Goal: Entertainment & Leisure: Consume media (video, audio)

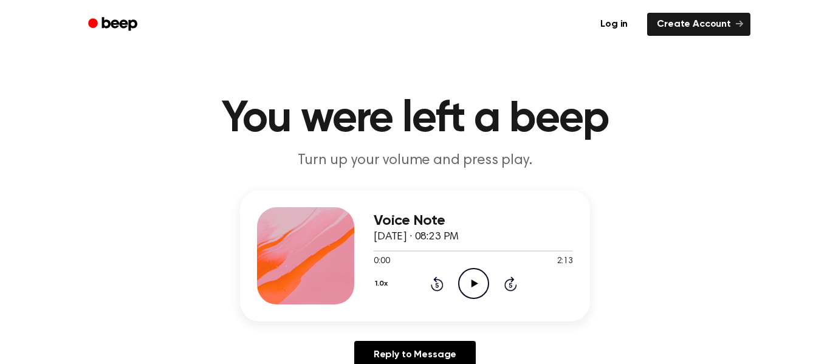
click at [475, 281] on icon "Play Audio" at bounding box center [473, 283] width 31 height 31
click at [475, 281] on icon at bounding box center [473, 283] width 5 height 8
click at [471, 290] on icon "Play Audio" at bounding box center [473, 283] width 31 height 31
click at [512, 287] on icon "Skip 5 seconds" at bounding box center [510, 284] width 13 height 16
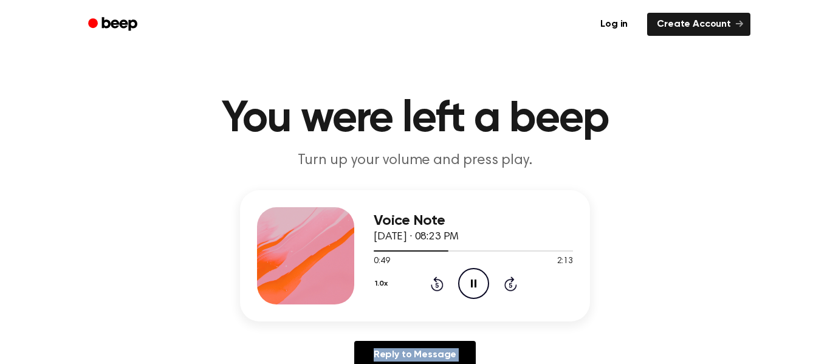
click at [512, 287] on icon "Skip 5 seconds" at bounding box center [510, 284] width 13 height 16
click at [434, 282] on icon "Rewind 5 seconds" at bounding box center [436, 284] width 13 height 16
click at [435, 284] on icon at bounding box center [436, 284] width 3 height 5
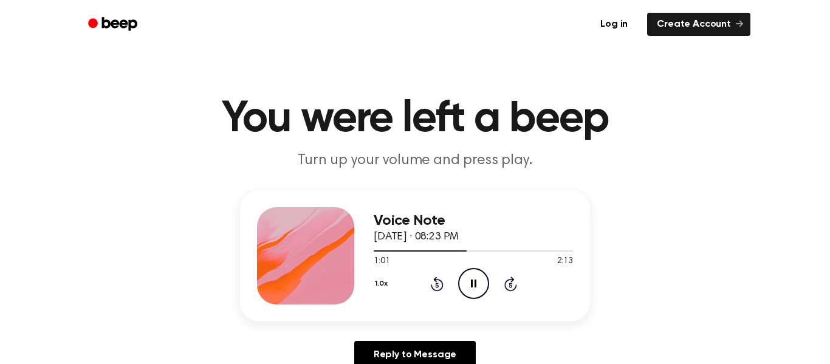
click at [507, 282] on icon "Skip 5 seconds" at bounding box center [510, 284] width 13 height 16
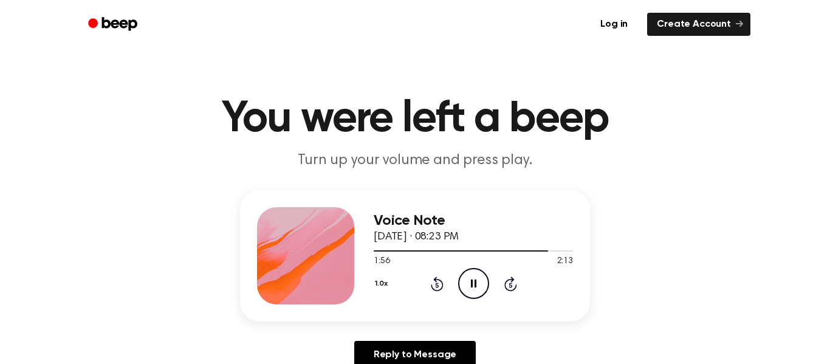
click at [378, 284] on button "1.0x" at bounding box center [383, 283] width 18 height 21
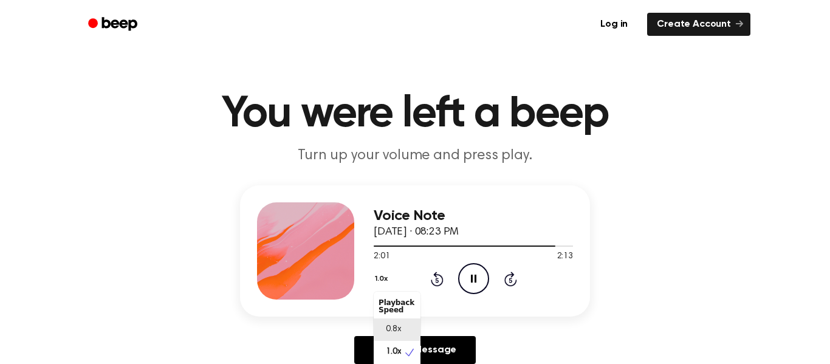
click at [392, 323] on span "0.8x" at bounding box center [393, 329] width 15 height 13
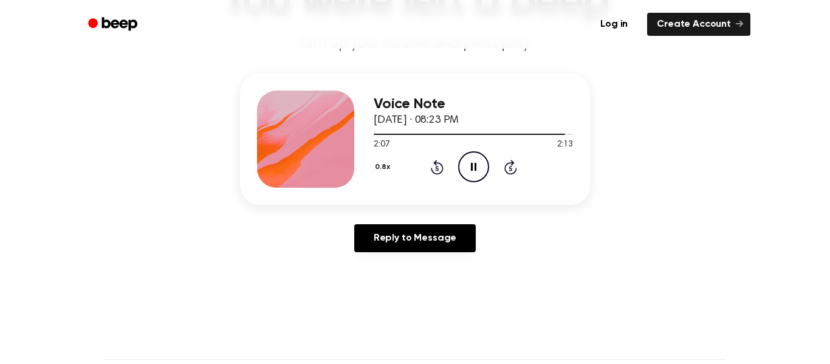
scroll to position [111, 0]
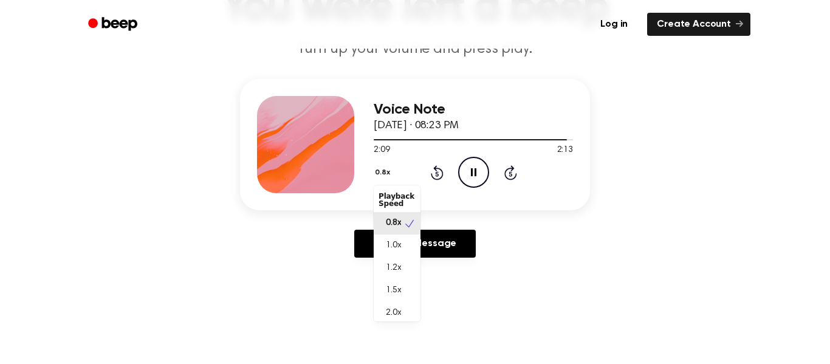
click at [381, 169] on button "0.8x" at bounding box center [384, 172] width 21 height 21
click at [392, 313] on span "2.0x" at bounding box center [393, 313] width 15 height 13
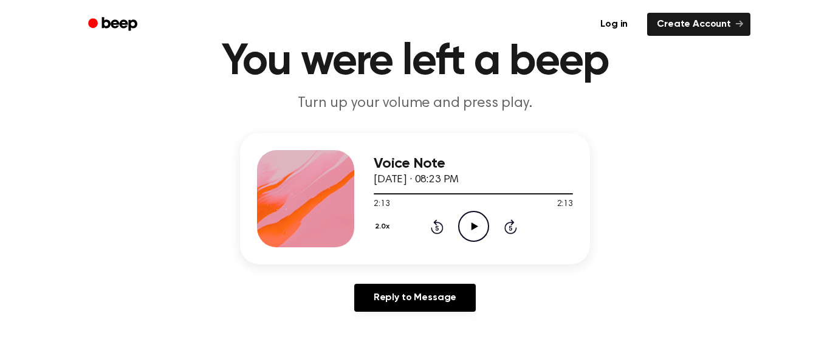
scroll to position [0, 0]
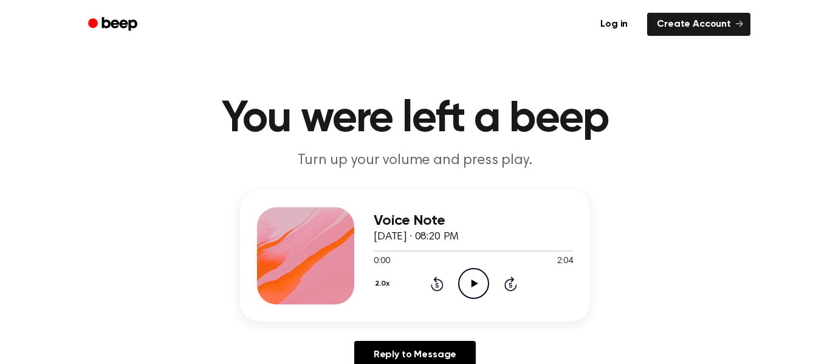
click at [471, 284] on icon at bounding box center [474, 283] width 7 height 8
click at [471, 280] on icon "Play Audio" at bounding box center [473, 283] width 31 height 31
click at [508, 283] on icon "Skip 5 seconds" at bounding box center [510, 284] width 13 height 16
